Goal: Navigation & Orientation: Find specific page/section

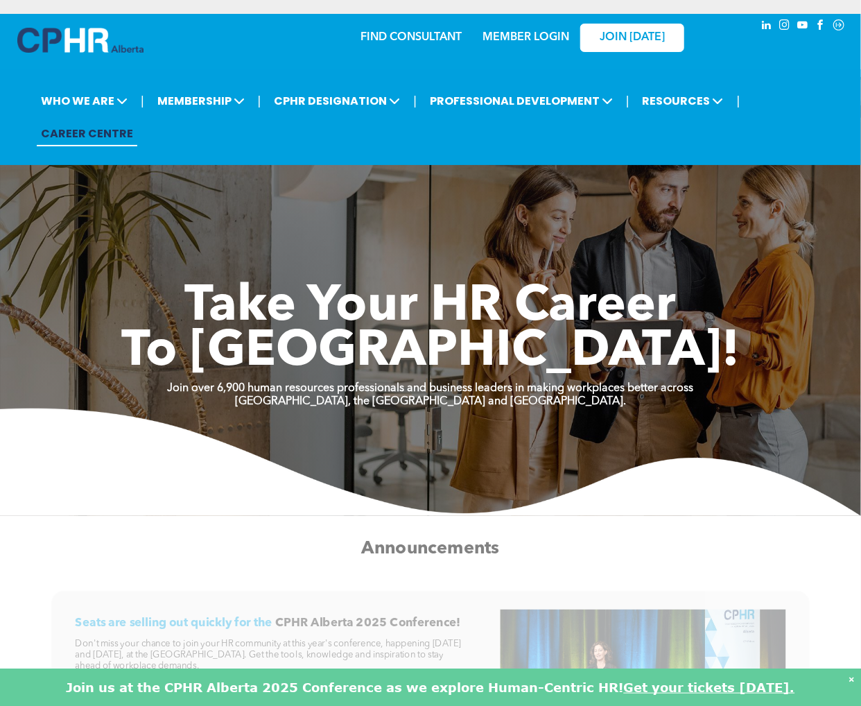
click at [509, 36] on link "MEMBER LOGIN" at bounding box center [526, 37] width 87 height 11
click at [531, 38] on link "MEMBER LOGIN" at bounding box center [526, 37] width 87 height 11
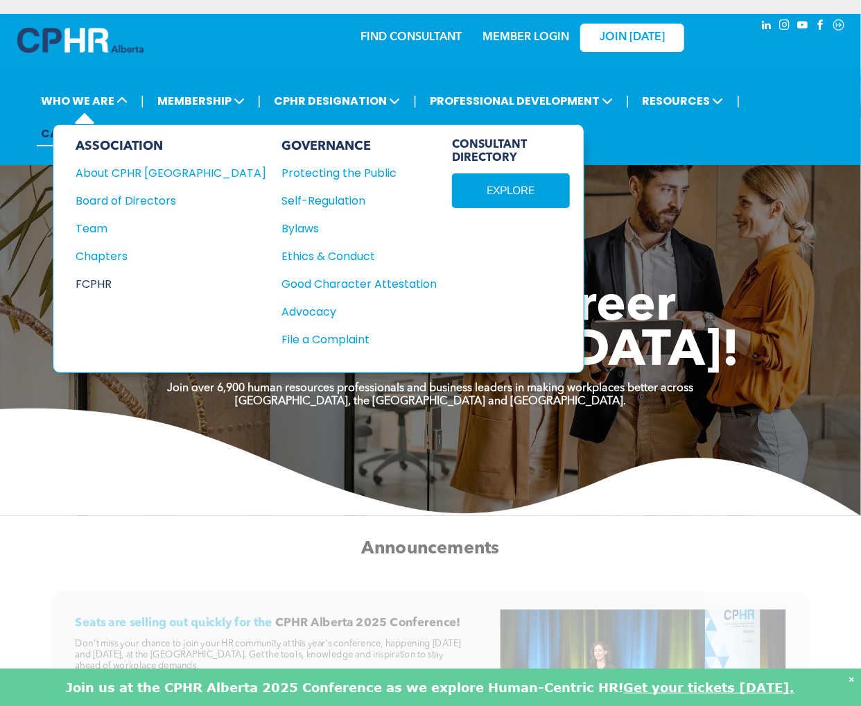
click at [108, 284] on div "FCPHR" at bounding box center [162, 283] width 172 height 17
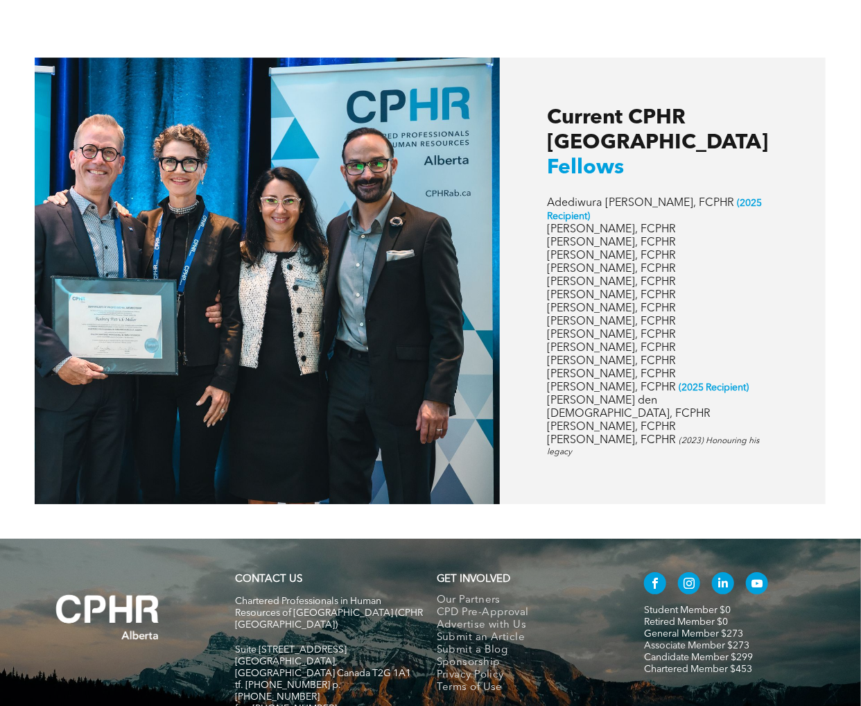
scroll to position [1872, 0]
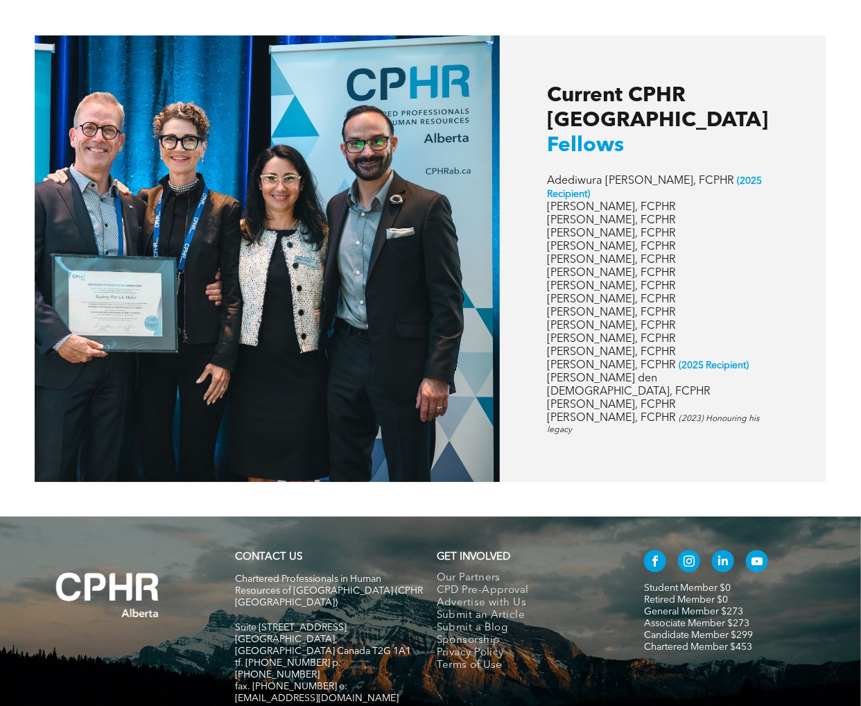
drag, startPoint x: 665, startPoint y: 372, endPoint x: 774, endPoint y: 372, distance: 108.8
click at [774, 372] on div at bounding box center [431, 384] width 806 height 263
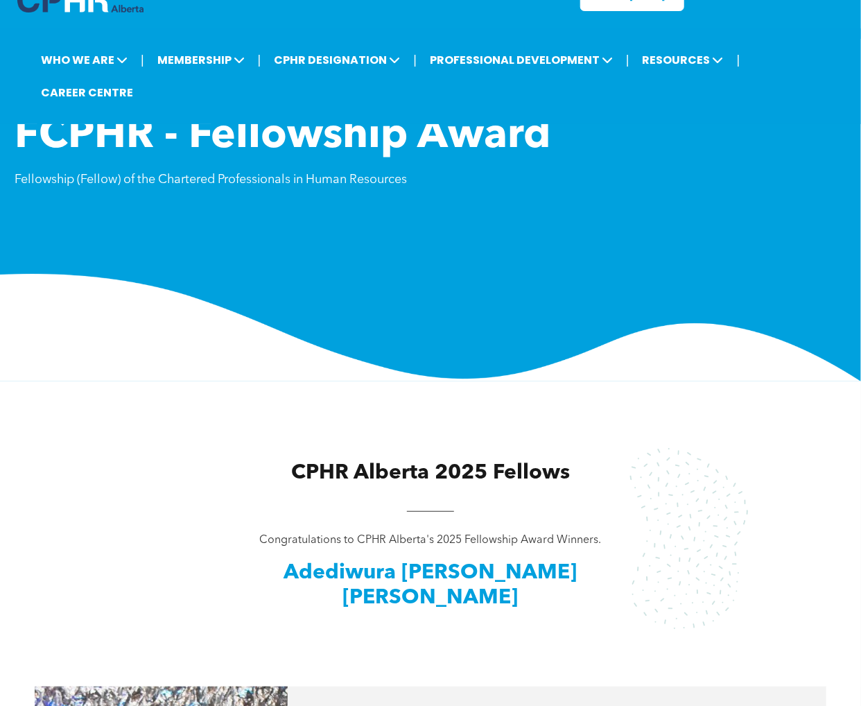
scroll to position [0, 0]
